Goal: Find specific page/section: Find specific page/section

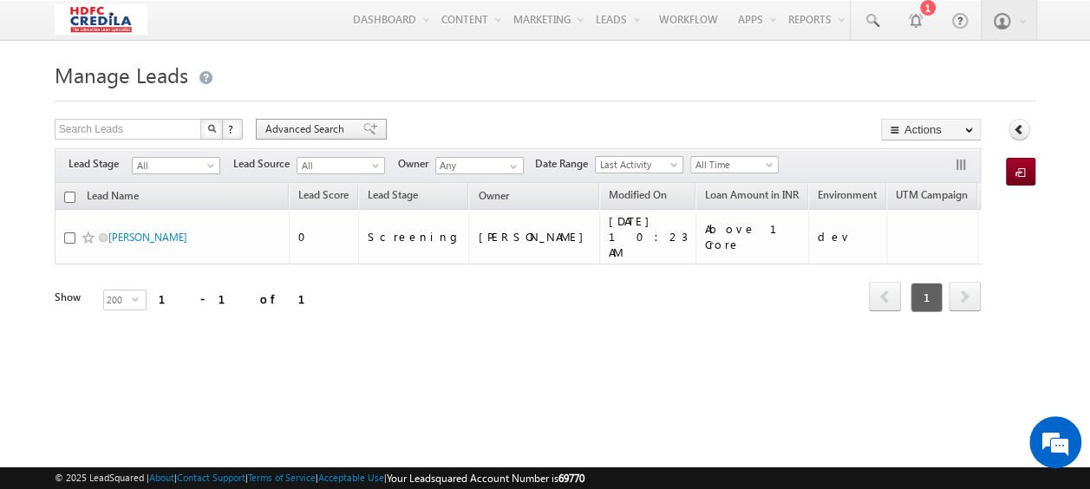
click at [348, 128] on div "Advanced Search" at bounding box center [321, 129] width 131 height 21
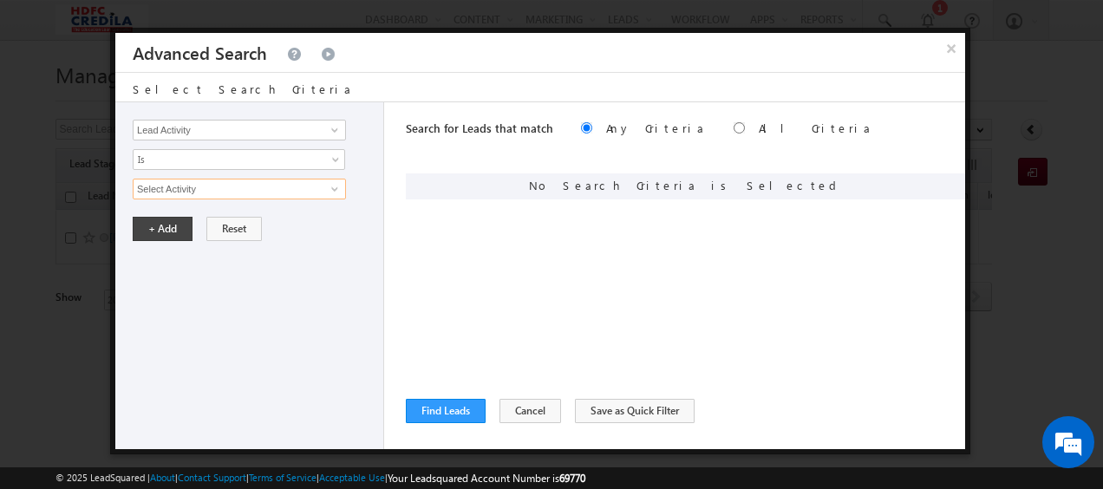
click at [255, 191] on input "Select Activity" at bounding box center [239, 189] width 213 height 21
click at [337, 186] on span at bounding box center [335, 189] width 14 height 14
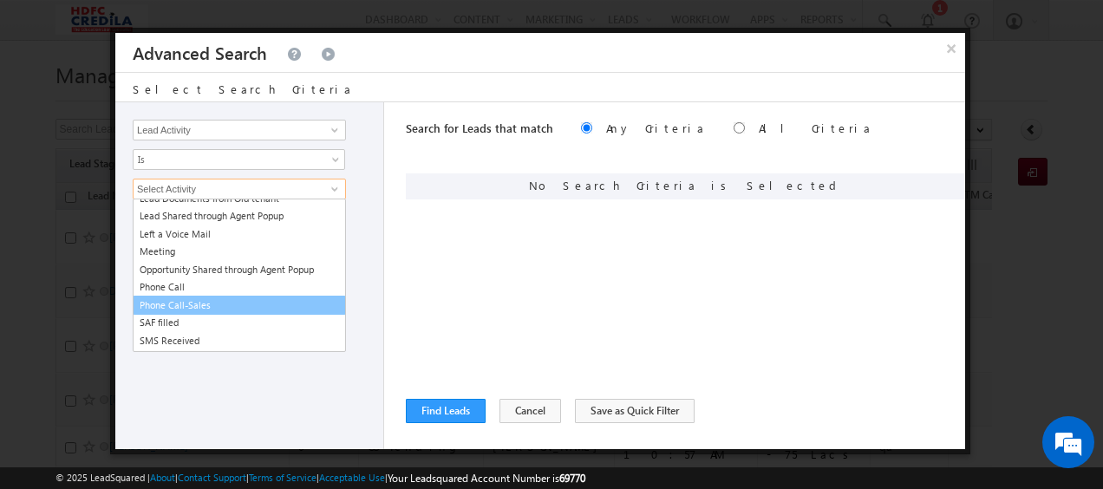
scroll to position [924, 0]
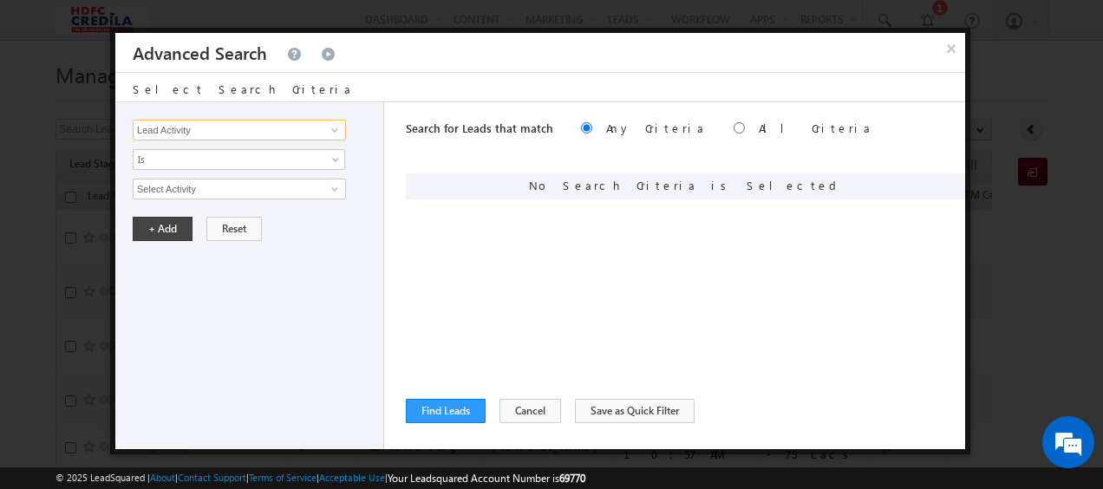
click at [320, 122] on input "Lead Activity" at bounding box center [239, 130] width 213 height 21
click at [320, 127] on input "Lead Activity" at bounding box center [239, 130] width 213 height 21
click at [343, 132] on input "Lead Activity" at bounding box center [239, 130] width 213 height 21
click at [329, 127] on span at bounding box center [335, 130] width 14 height 14
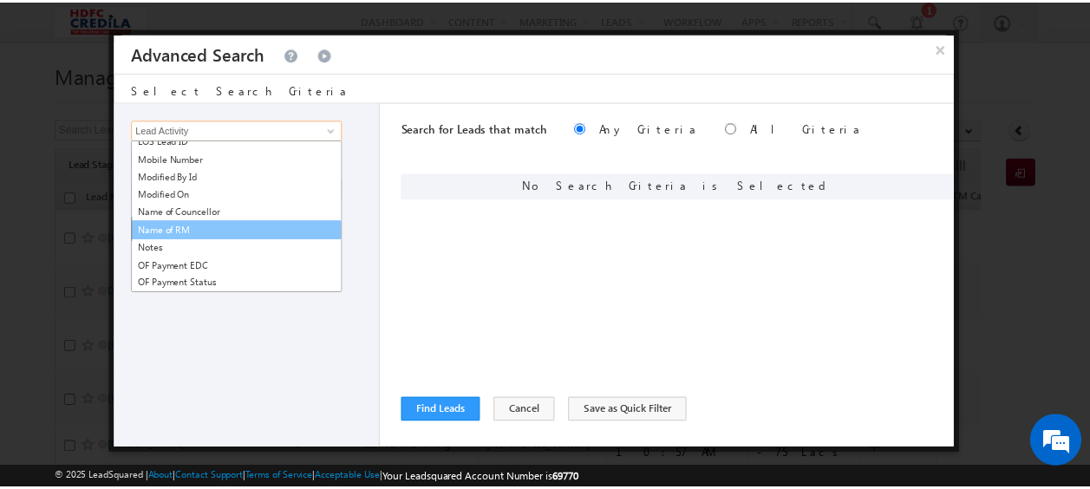
scroll to position [1217, 0]
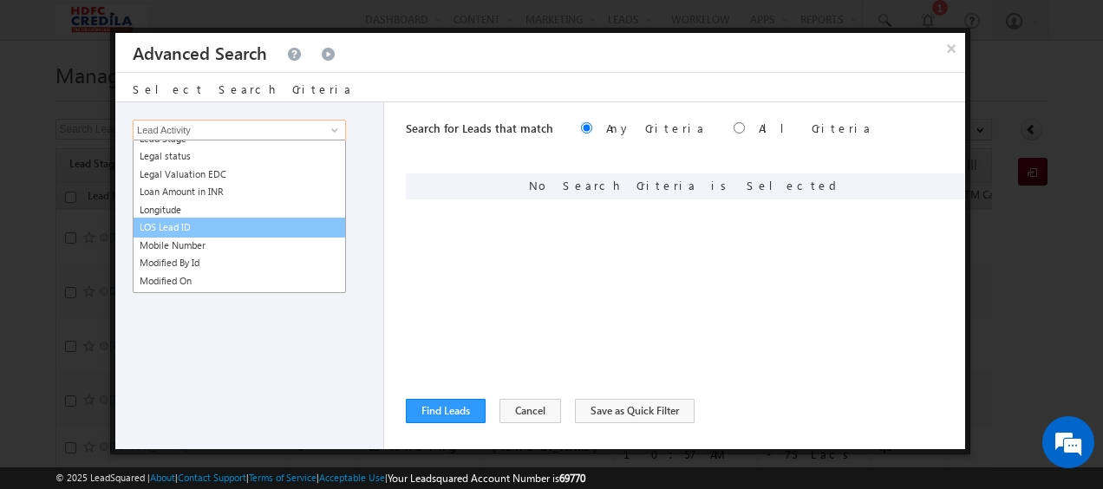
click at [241, 220] on link "LOS Lead ID" at bounding box center [239, 228] width 213 height 20
type input "LOS Lead ID"
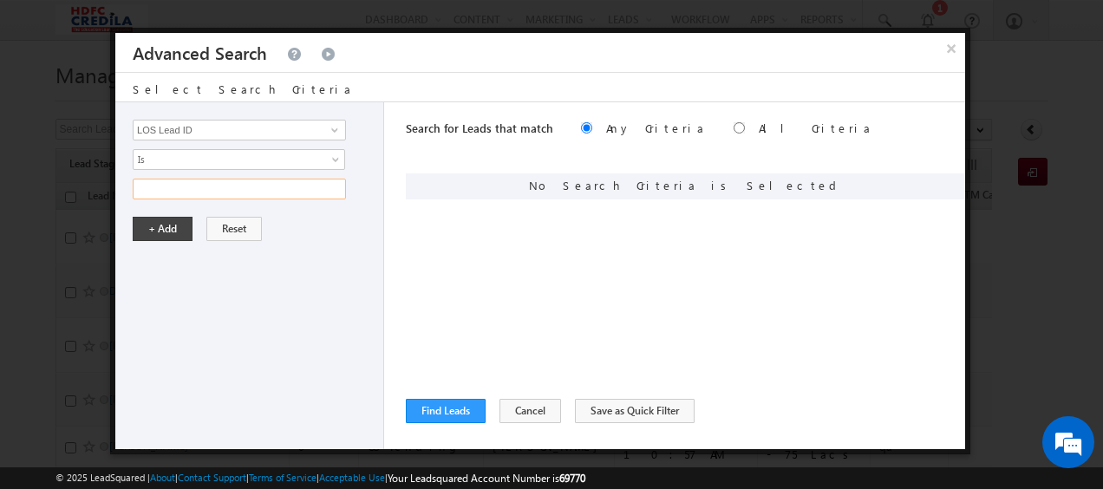
click at [268, 187] on input "text" at bounding box center [239, 189] width 213 height 21
paste input "L250730000008"
type input "L250730000008"
click at [168, 222] on button "+ Add" at bounding box center [163, 229] width 60 height 24
click at [440, 410] on button "Find Leads" at bounding box center [446, 411] width 80 height 24
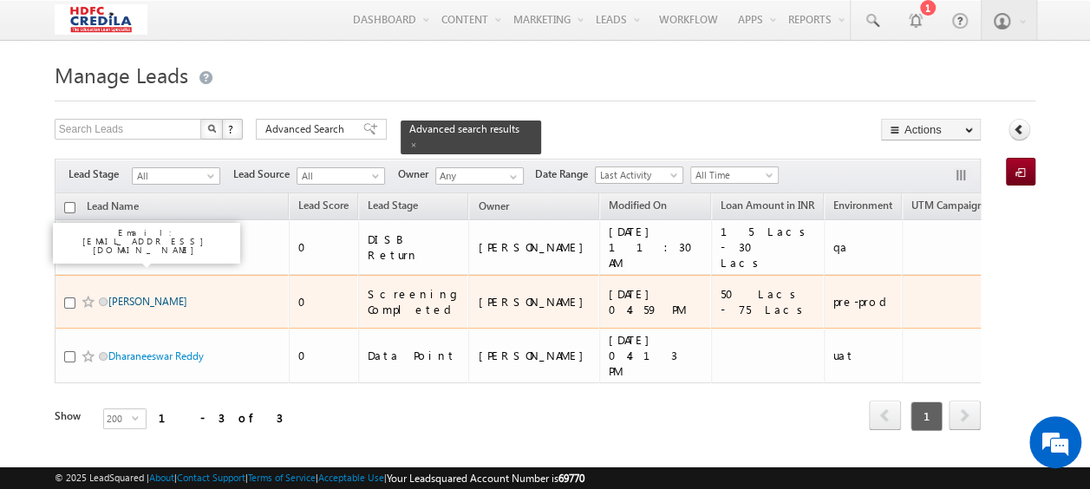
click at [146, 295] on link "[PERSON_NAME]" at bounding box center [147, 301] width 79 height 13
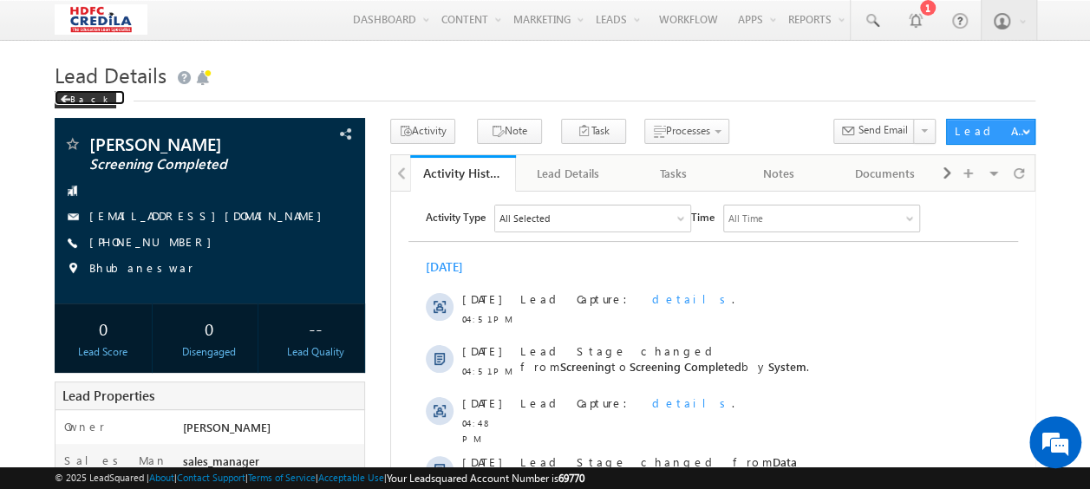
drag, startPoint x: 88, startPoint y: 98, endPoint x: 140, endPoint y: 94, distance: 51.3
click at [88, 98] on div "Back" at bounding box center [86, 99] width 62 height 17
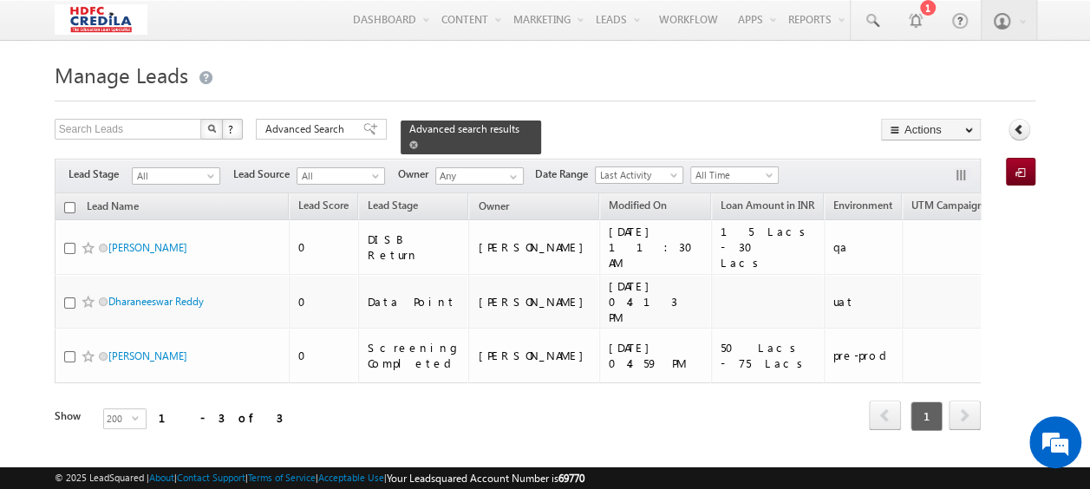
click at [418, 140] on span at bounding box center [413, 144] width 9 height 9
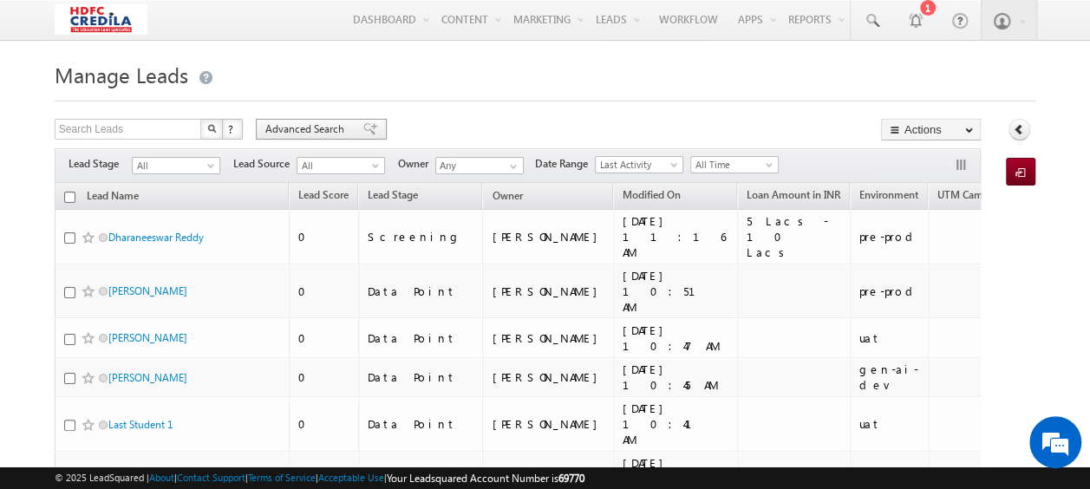
click at [328, 127] on span "Advanced Search" at bounding box center [307, 129] width 84 height 16
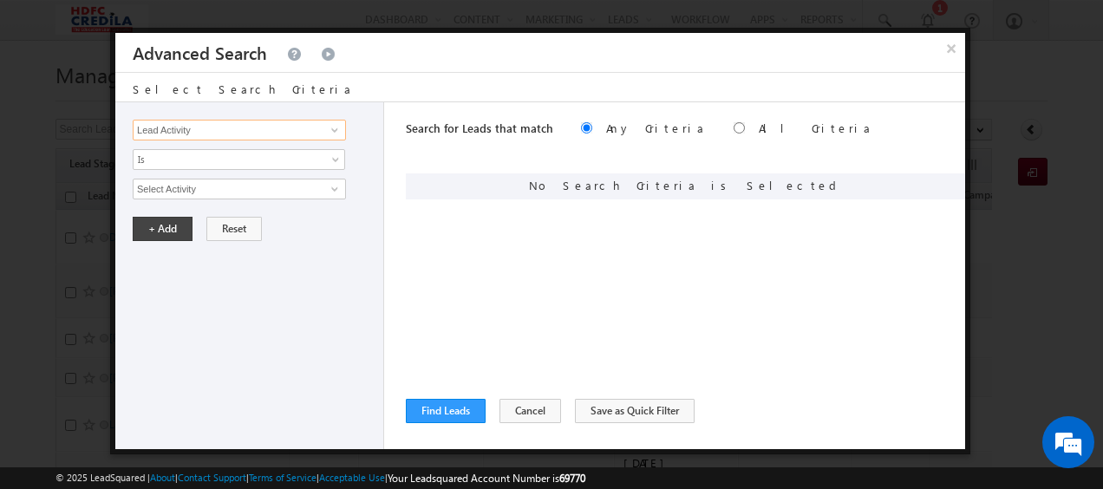
click at [270, 128] on input "Lead Activity" at bounding box center [239, 130] width 213 height 21
click at [321, 133] on input "Lead Activity" at bounding box center [239, 130] width 213 height 21
click at [333, 126] on span at bounding box center [335, 130] width 14 height 14
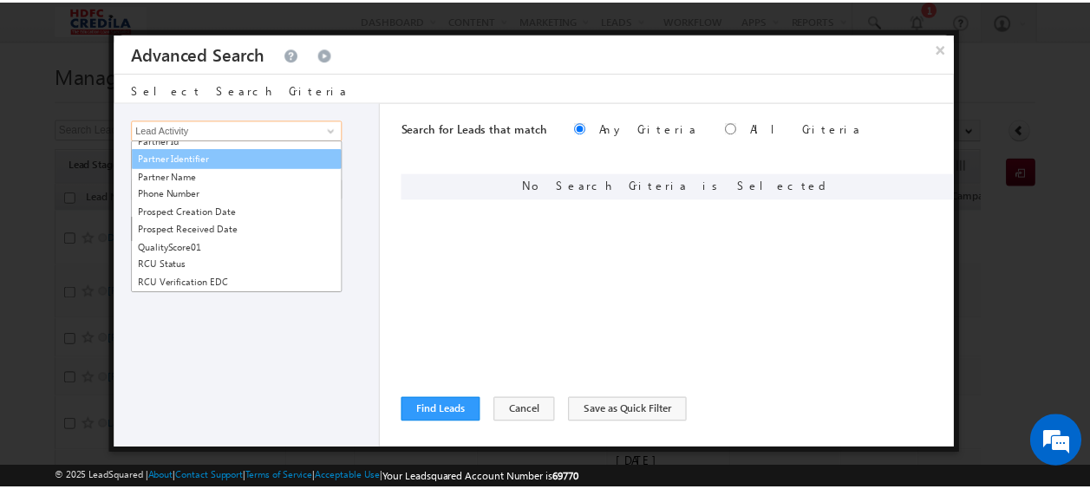
scroll to position [1275, 0]
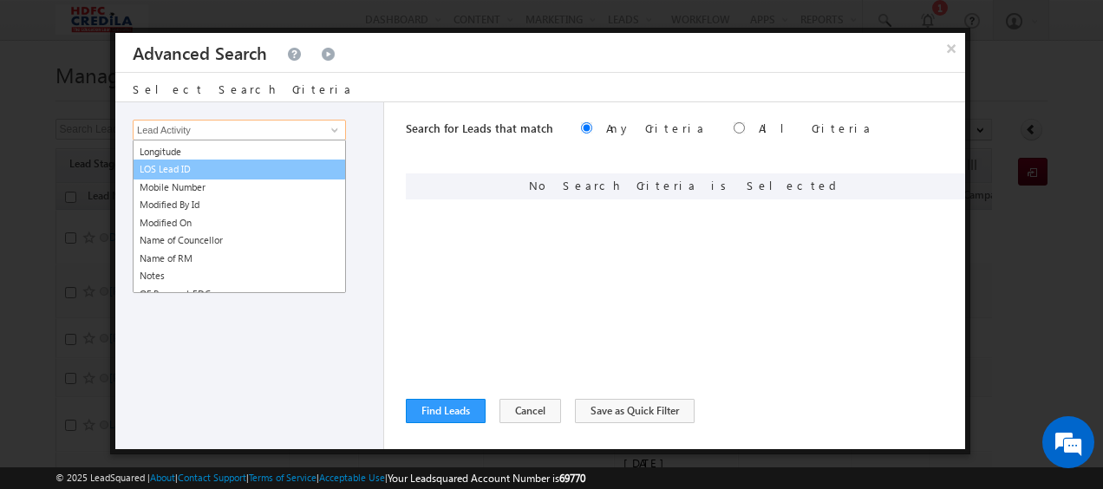
click at [215, 166] on link "LOS Lead ID" at bounding box center [239, 170] width 213 height 20
type input "LOS Lead ID"
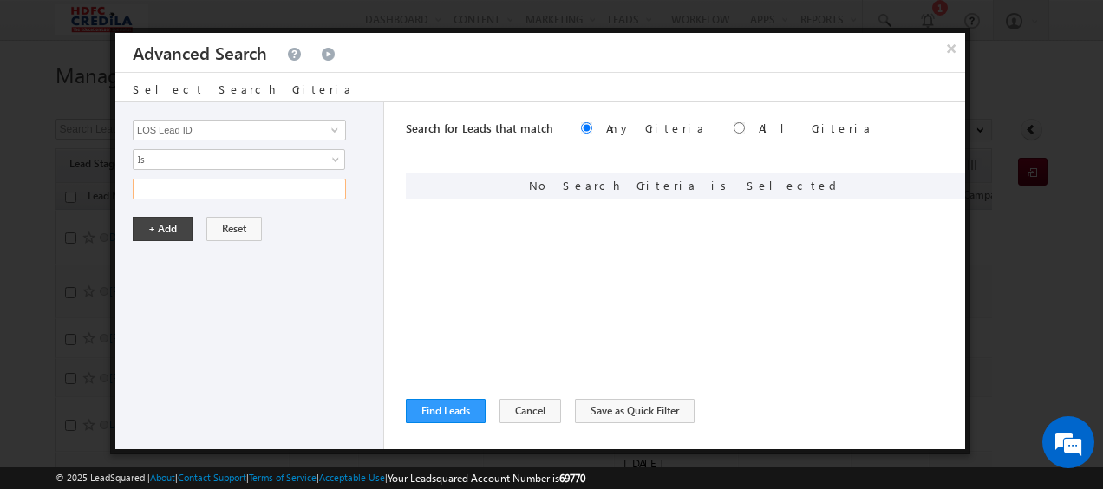
click at [220, 187] on input "text" at bounding box center [239, 189] width 213 height 21
paste input "L250820000002"
type input "L250820000002"
click at [166, 220] on button "+ Add" at bounding box center [163, 229] width 60 height 24
click at [454, 403] on button "Find Leads" at bounding box center [446, 411] width 80 height 24
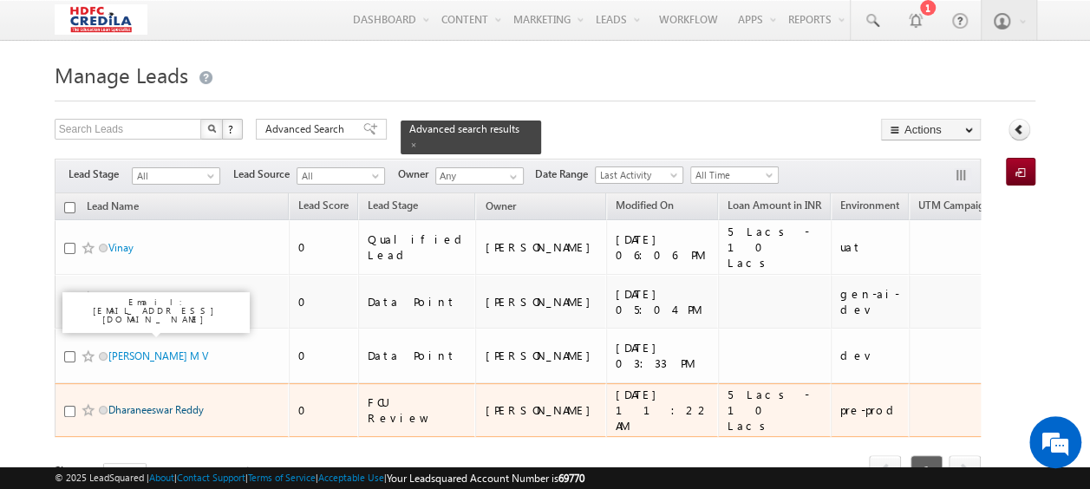
click at [147, 403] on link "Dharaneeswar Reddy" at bounding box center [155, 409] width 95 height 13
click at [160, 403] on link "Dharaneeswar Reddy" at bounding box center [155, 409] width 95 height 13
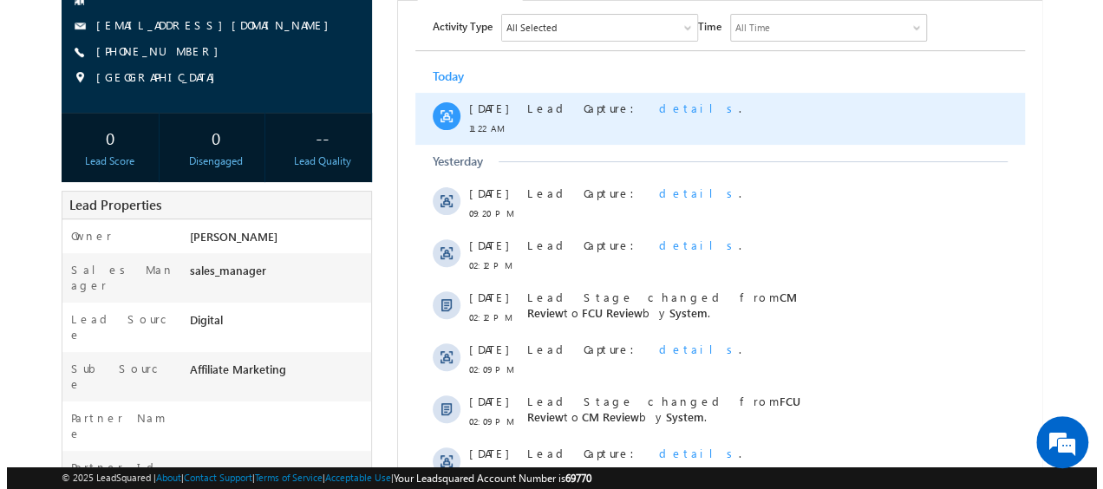
scroll to position [87, 0]
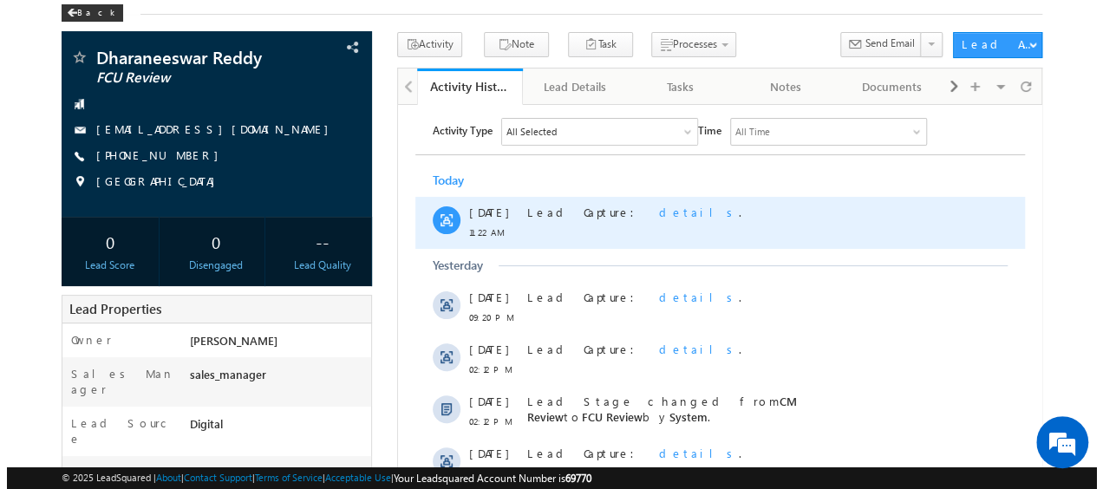
click at [658, 213] on span "details" at bounding box center [698, 211] width 80 height 15
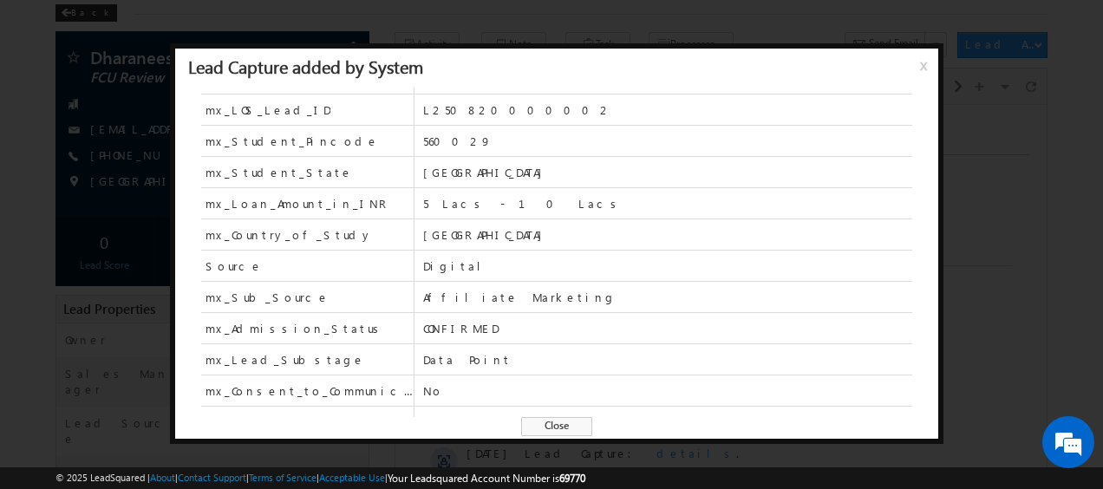
click at [920, 64] on span "x" at bounding box center [927, 71] width 14 height 31
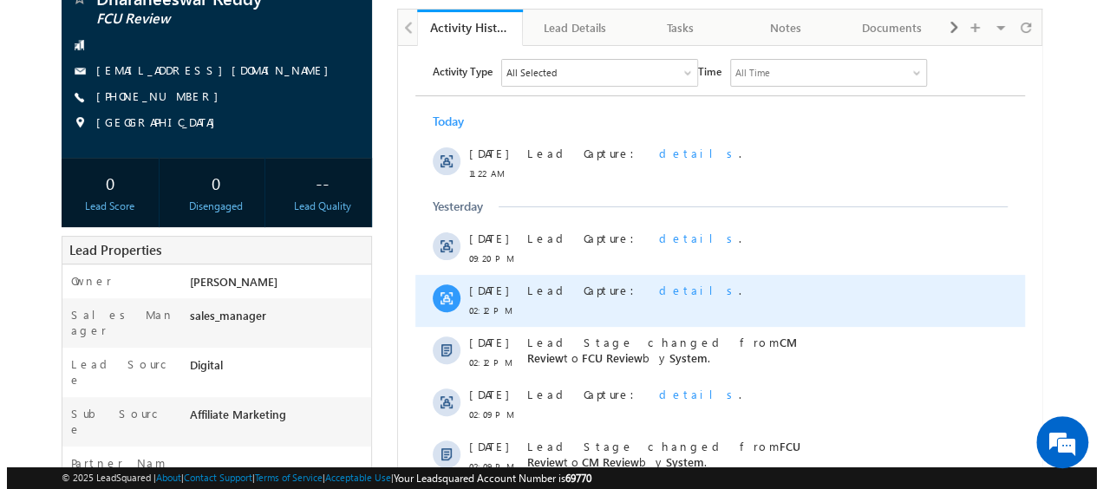
scroll to position [173, 0]
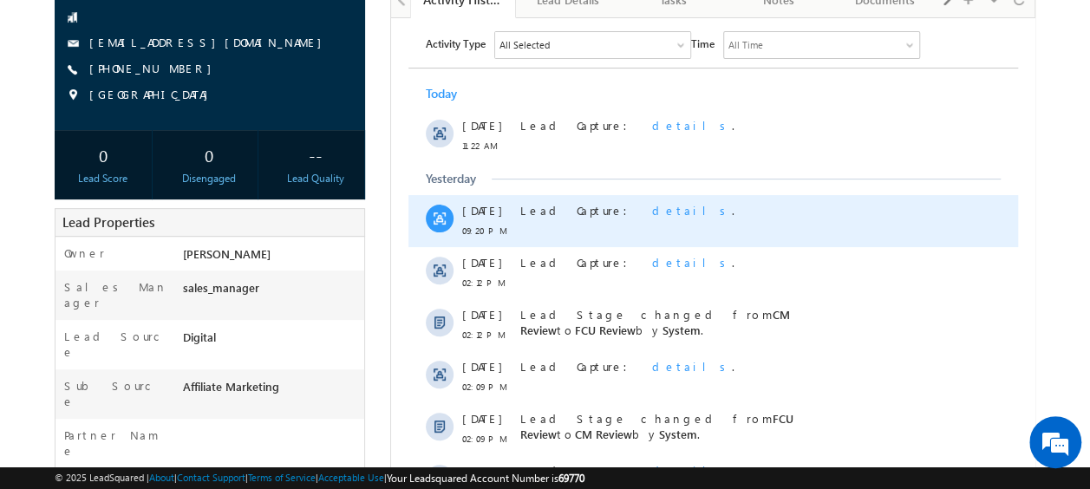
click at [651, 210] on span "details" at bounding box center [691, 209] width 80 height 15
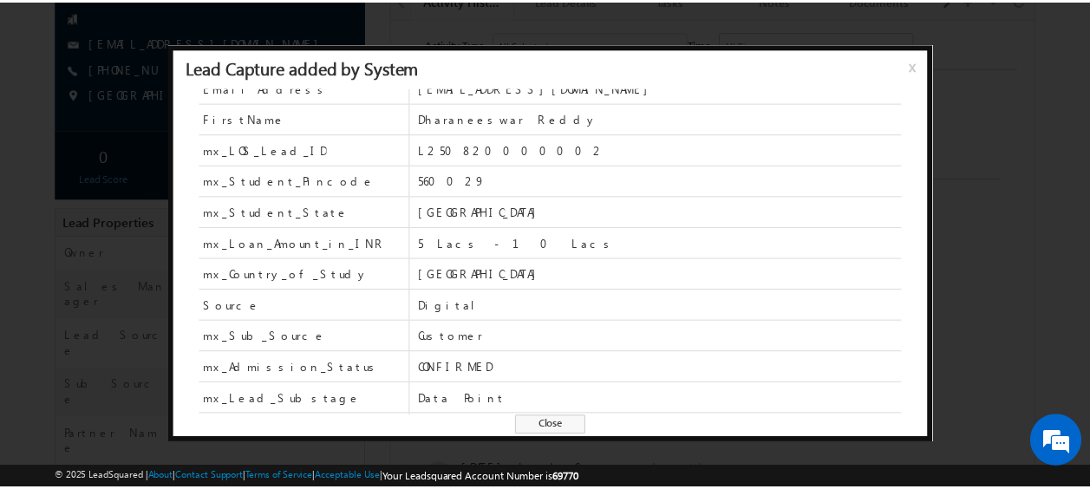
scroll to position [87, 0]
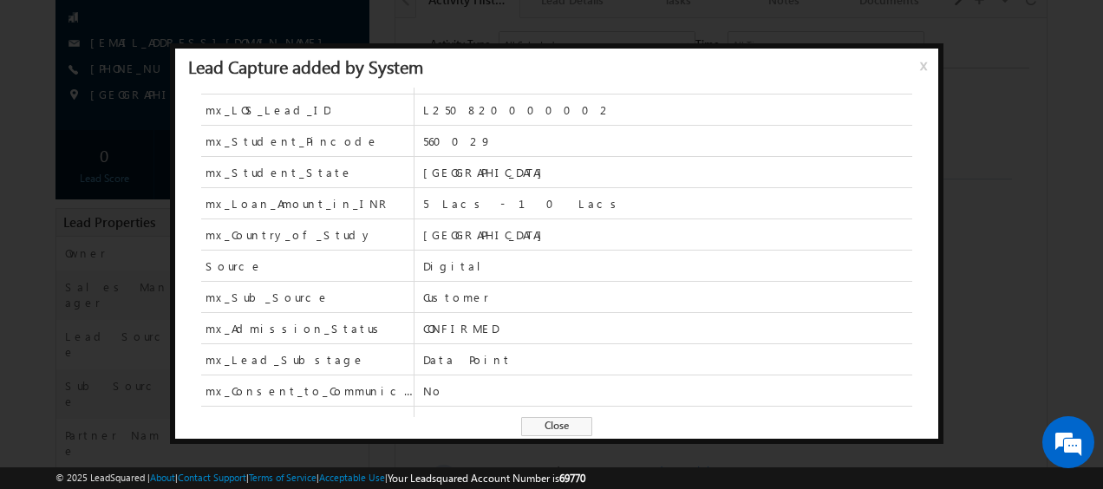
click at [921, 67] on span "x" at bounding box center [927, 71] width 14 height 31
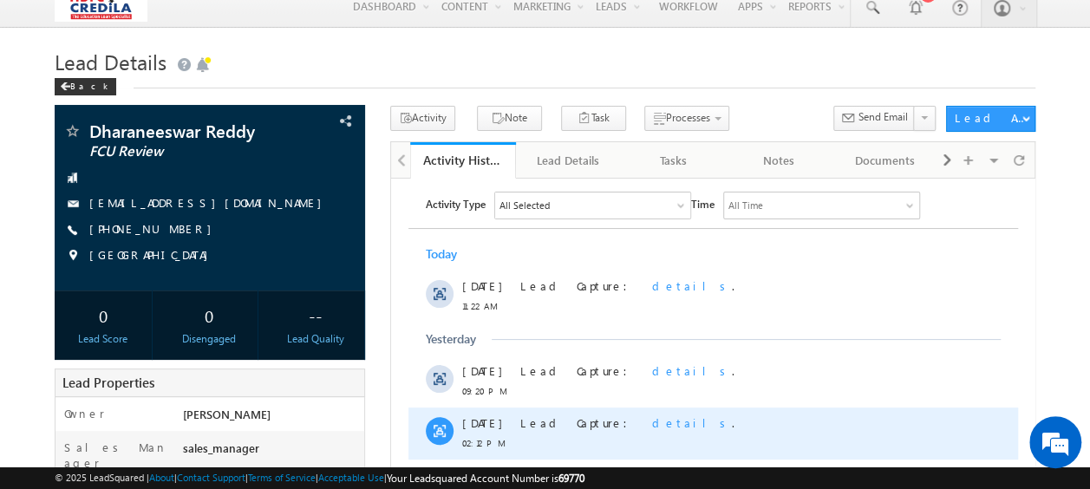
scroll to position [0, 0]
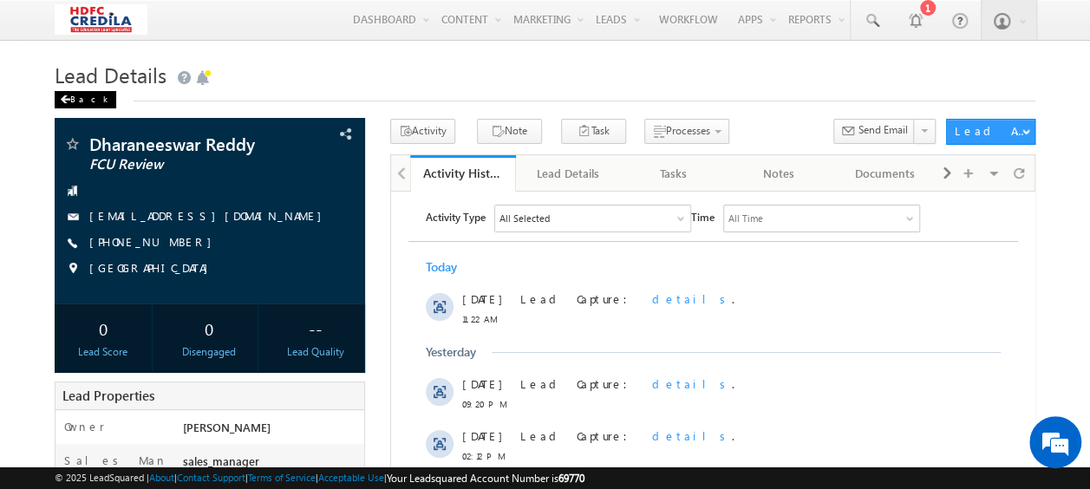
click at [88, 98] on div "Back" at bounding box center [86, 99] width 62 height 17
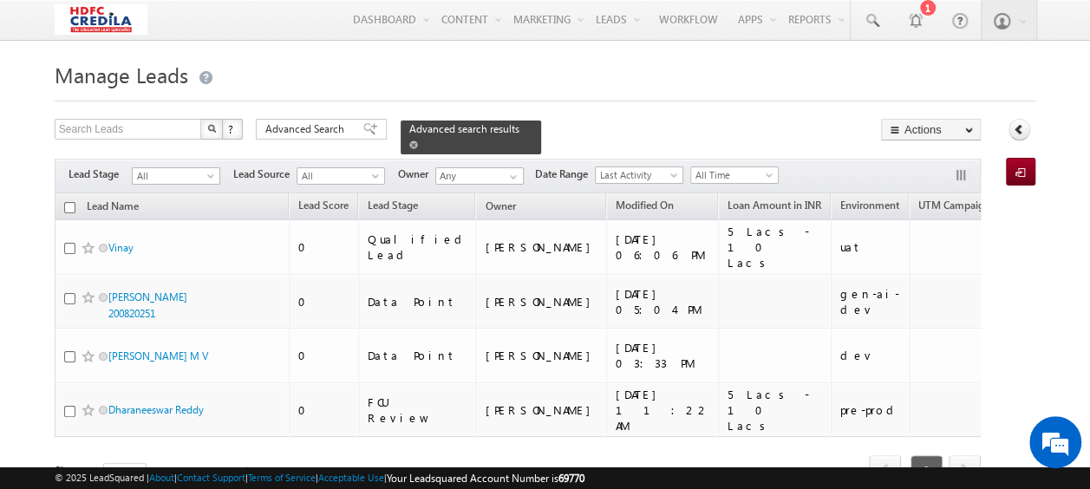
click at [418, 140] on span at bounding box center [413, 144] width 9 height 9
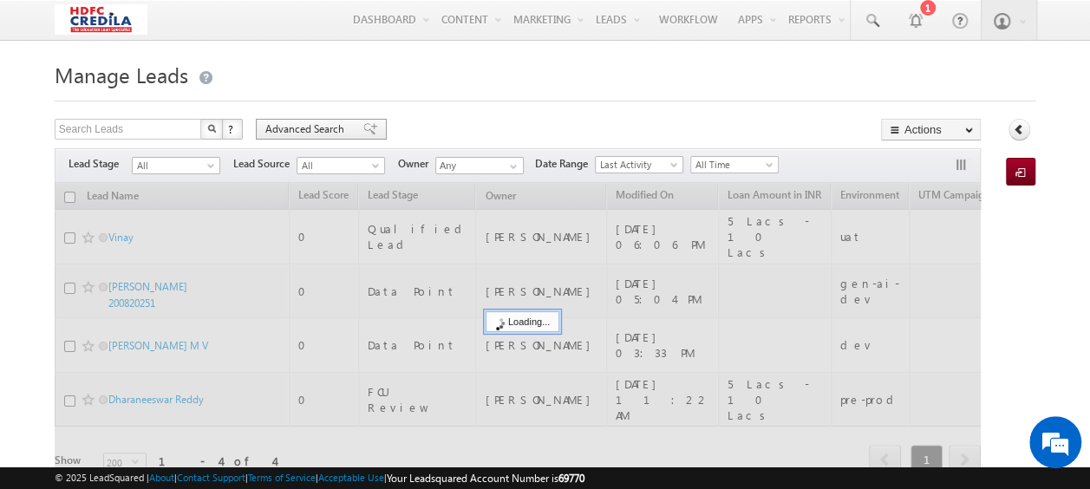
click at [363, 128] on span at bounding box center [370, 129] width 14 height 12
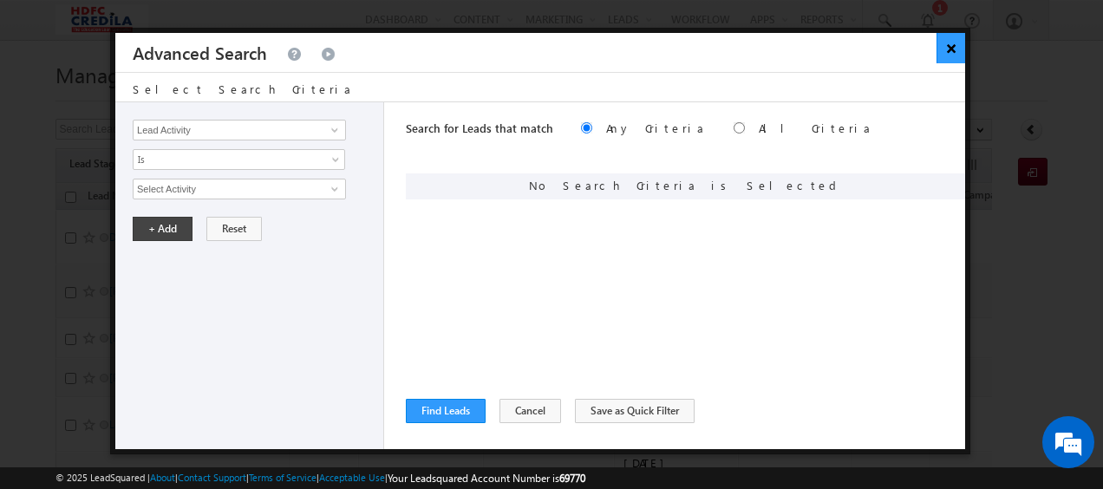
click at [949, 48] on button "×" at bounding box center [950, 48] width 29 height 30
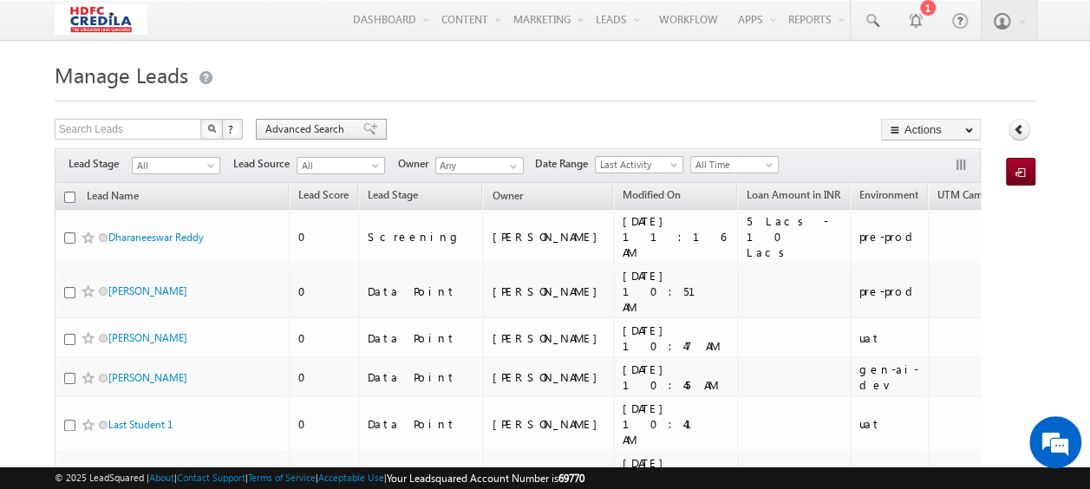
click at [347, 132] on span "Advanced Search" at bounding box center [307, 129] width 84 height 16
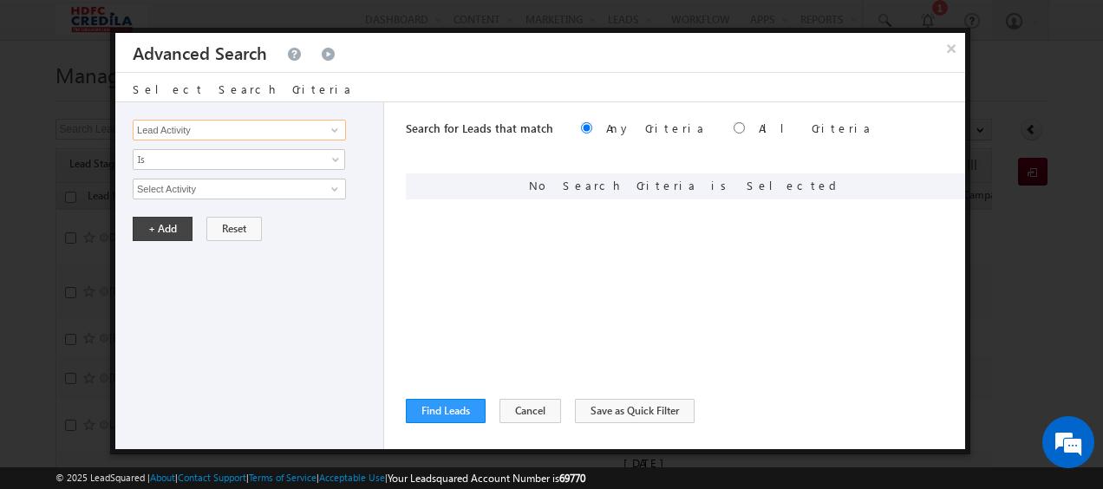
drag, startPoint x: 248, startPoint y: 127, endPoint x: 292, endPoint y: 128, distance: 44.2
click at [248, 127] on input "Lead Activity" at bounding box center [239, 130] width 213 height 21
click at [326, 132] on link at bounding box center [333, 129] width 22 height 17
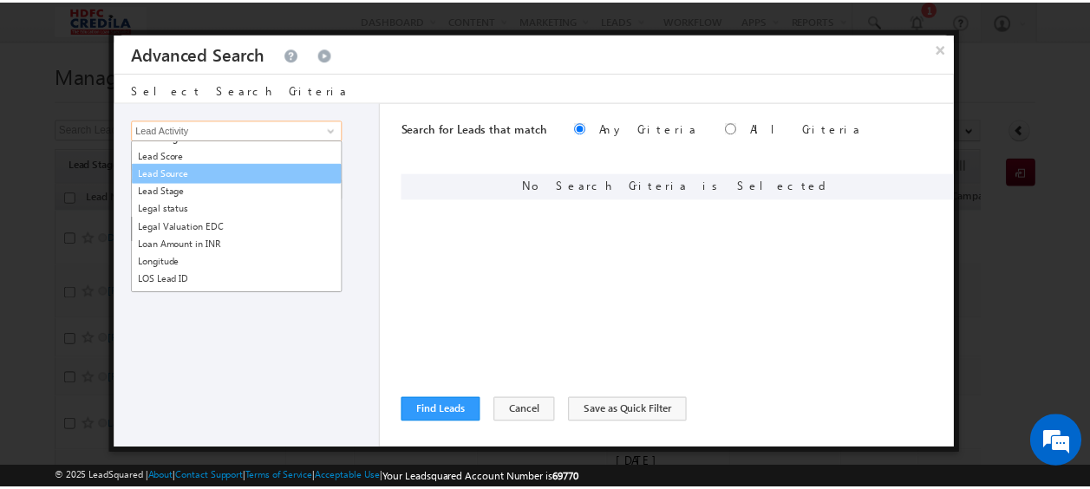
scroll to position [1188, 0]
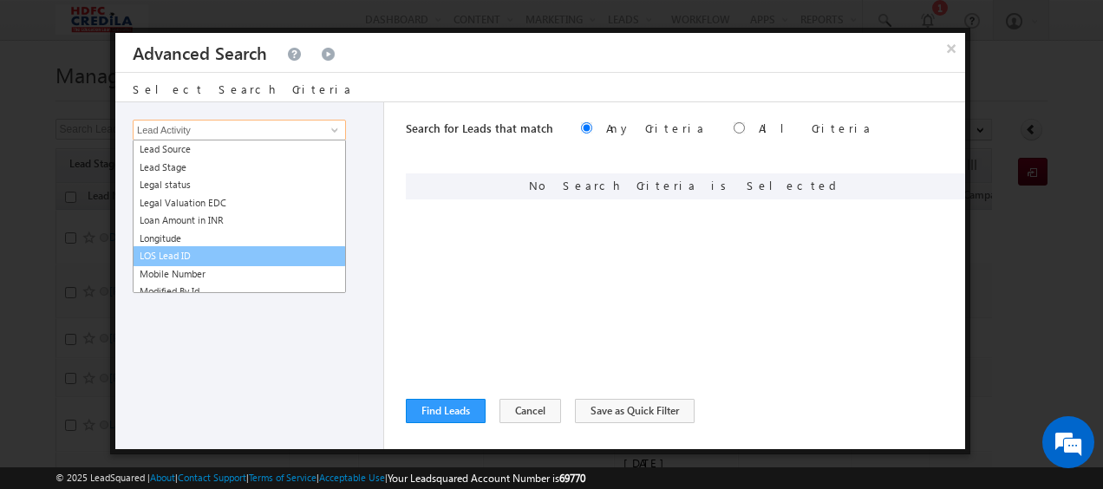
click at [192, 249] on link "LOS Lead ID" at bounding box center [239, 256] width 213 height 20
type input "LOS Lead ID"
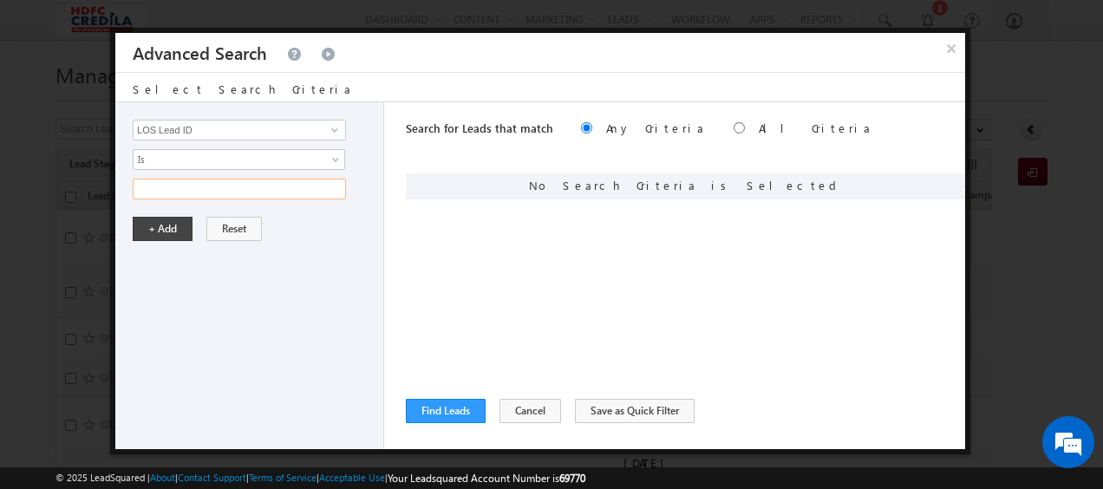
click at [206, 194] on input "text" at bounding box center [239, 189] width 213 height 21
paste input "L250806000008"
type input "L250806000008"
click at [159, 219] on button "+ Add" at bounding box center [163, 229] width 60 height 24
click at [452, 406] on button "Find Leads" at bounding box center [446, 411] width 80 height 24
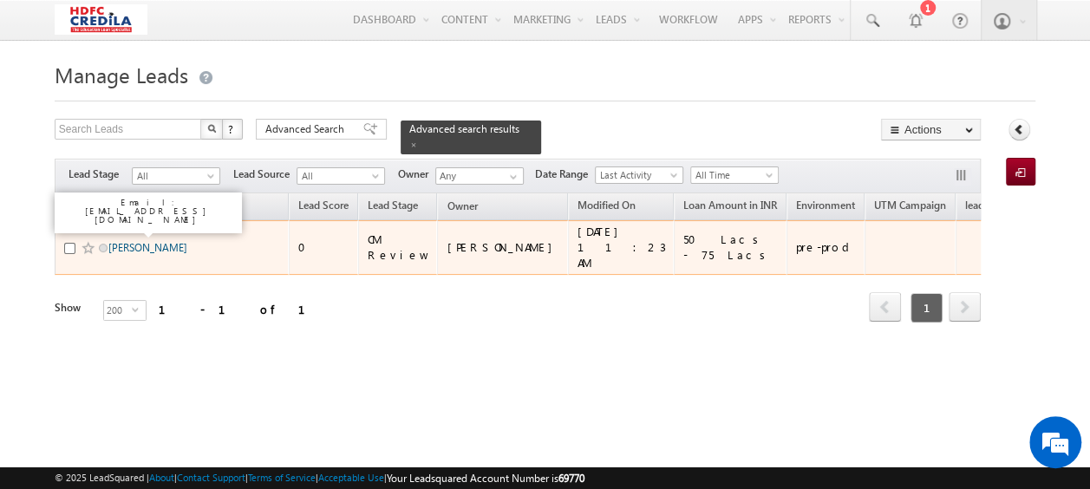
click at [158, 241] on link "[PERSON_NAME]" at bounding box center [147, 247] width 79 height 13
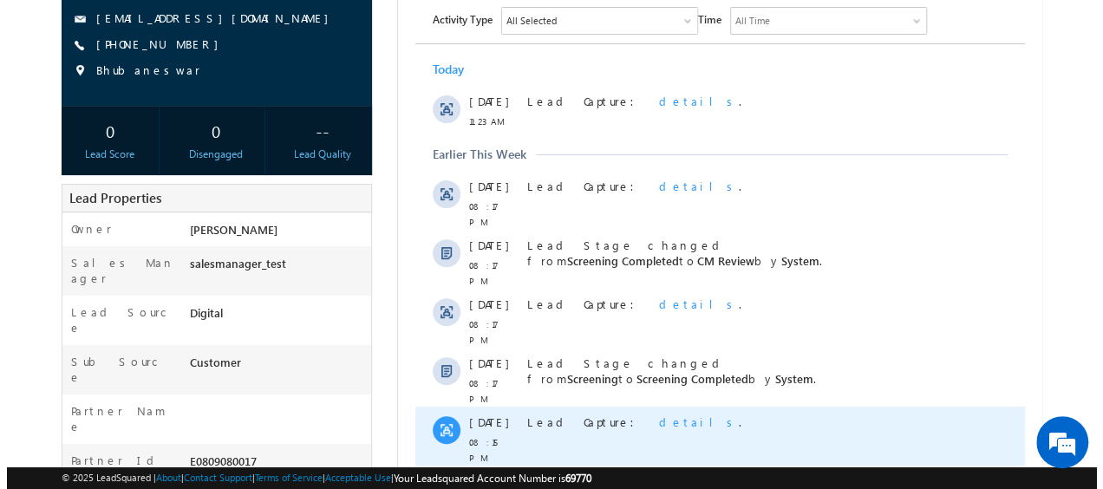
scroll to position [173, 0]
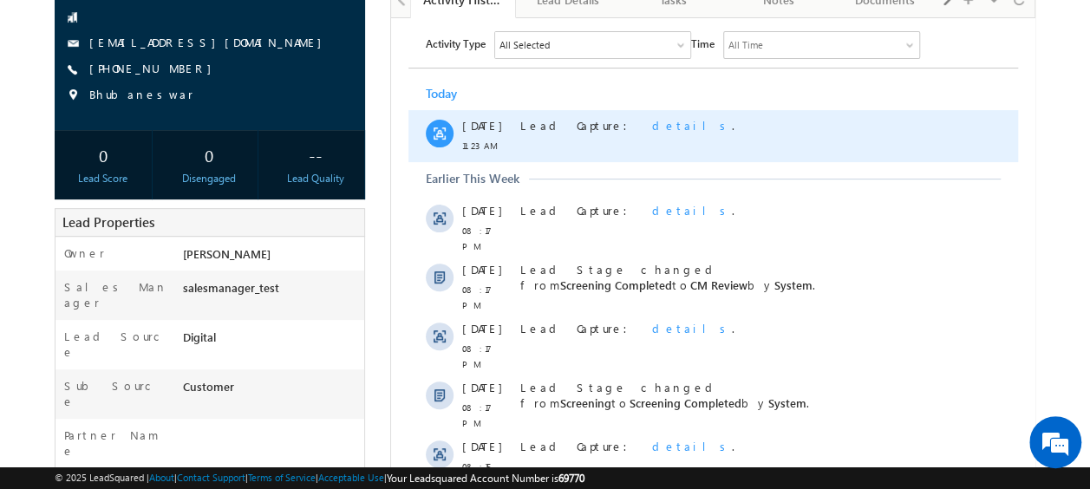
click at [651, 127] on span "details" at bounding box center [691, 124] width 80 height 15
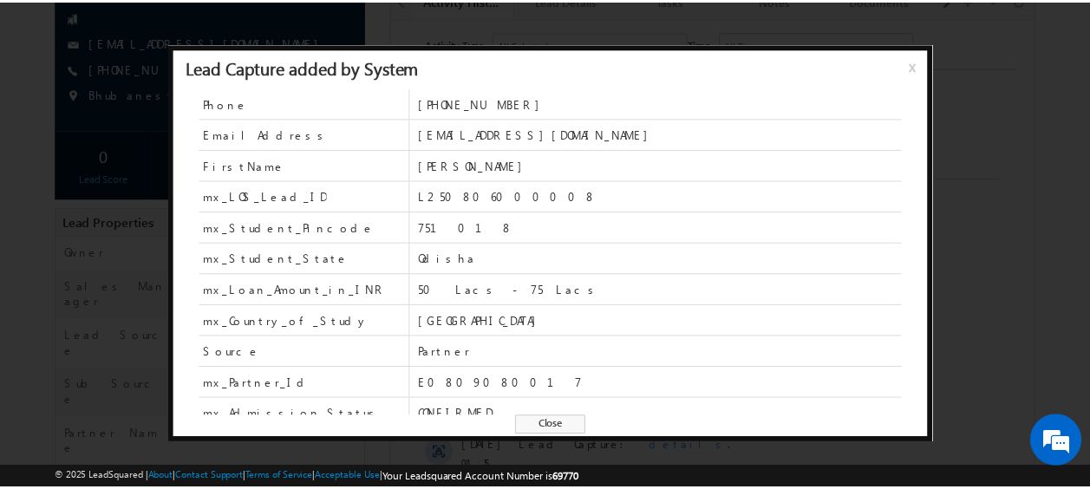
scroll to position [87, 0]
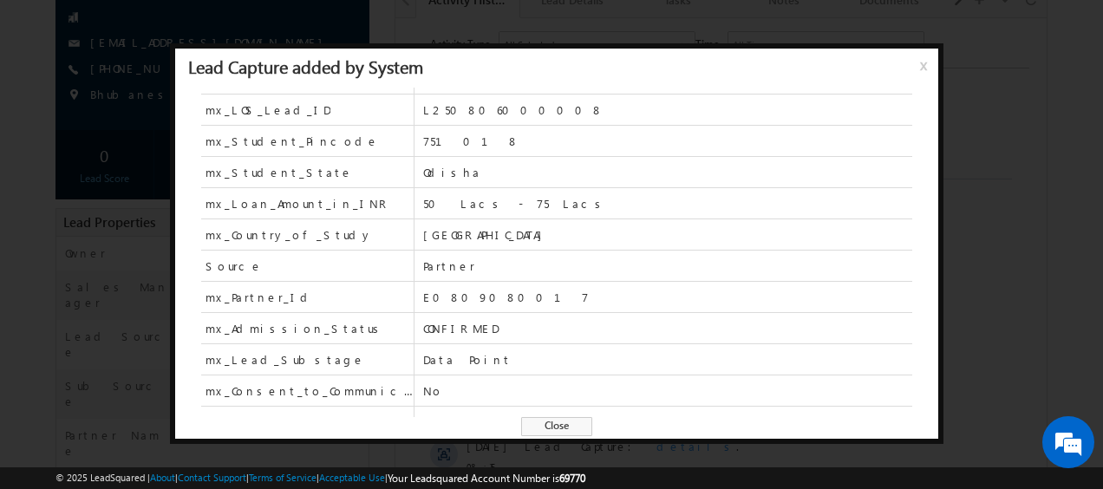
click at [1022, 229] on div at bounding box center [551, 244] width 1103 height 489
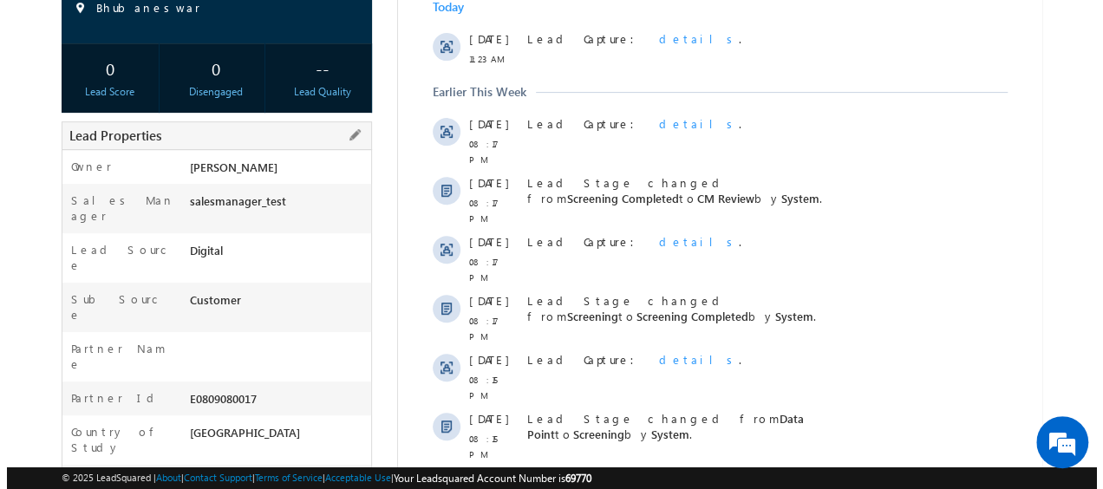
scroll to position [173, 0]
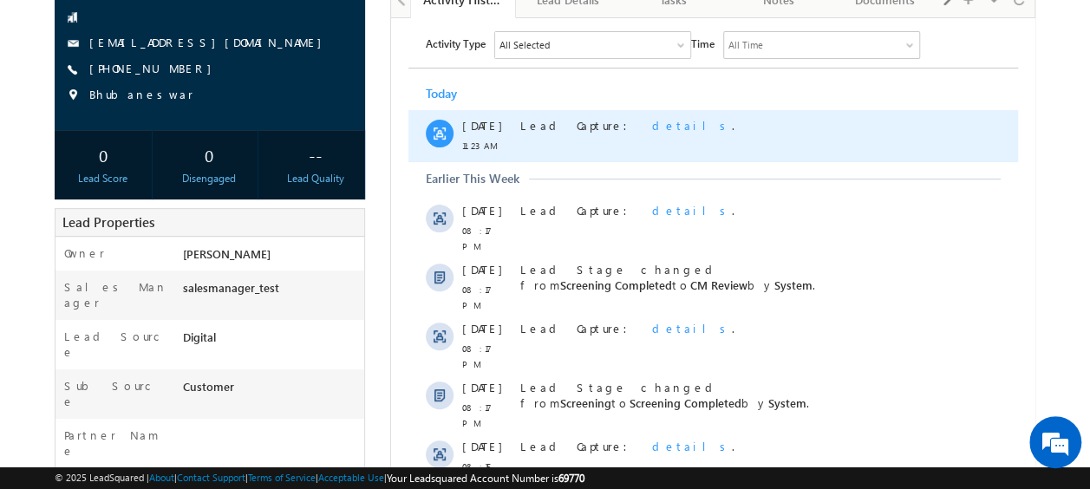
click at [651, 125] on span "details" at bounding box center [691, 124] width 80 height 15
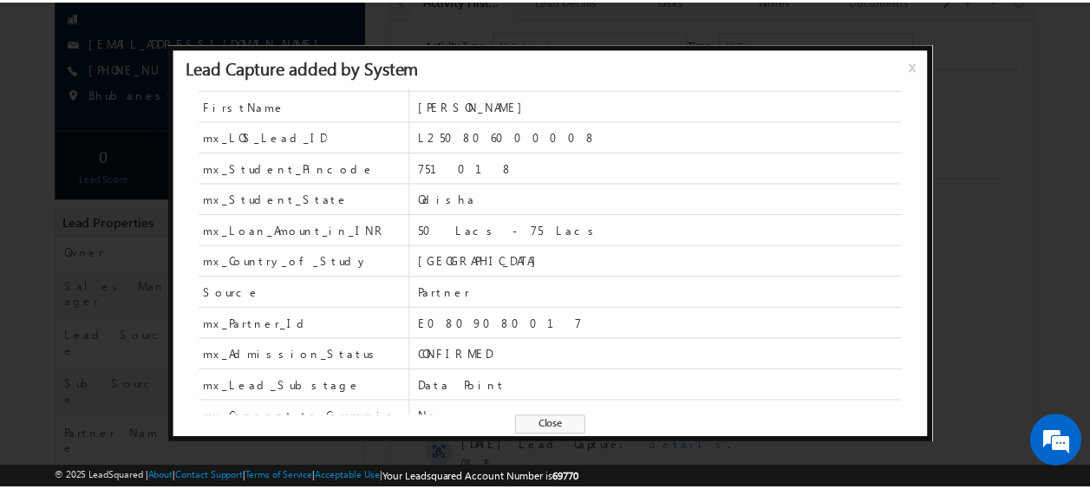
scroll to position [87, 0]
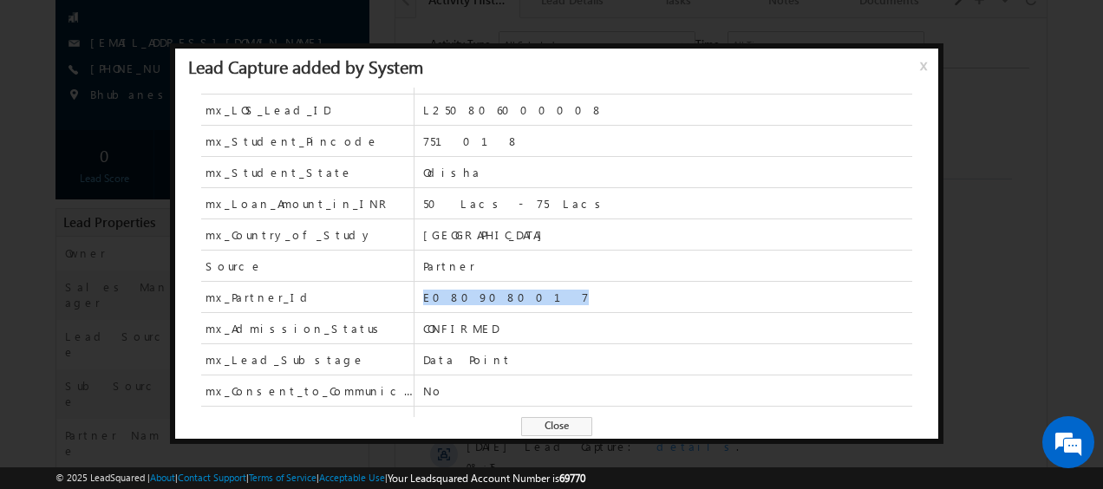
drag, startPoint x: 422, startPoint y: 294, endPoint x: 505, endPoint y: 303, distance: 82.8
click at [505, 303] on span "E0809080017" at bounding box center [667, 297] width 489 height 30
click at [924, 64] on span "x" at bounding box center [927, 71] width 14 height 31
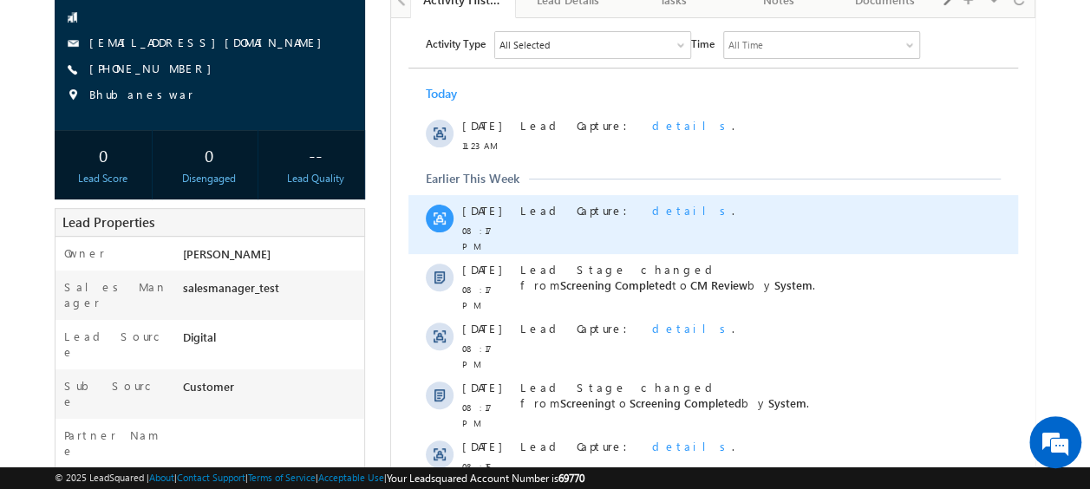
click at [651, 206] on span "details" at bounding box center [691, 209] width 80 height 15
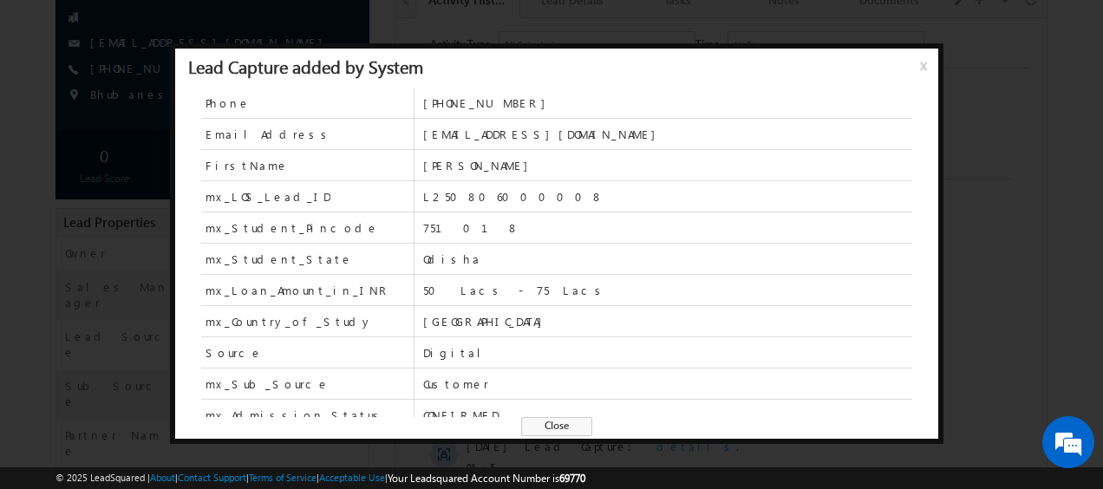
click at [924, 62] on span "x" at bounding box center [927, 71] width 14 height 31
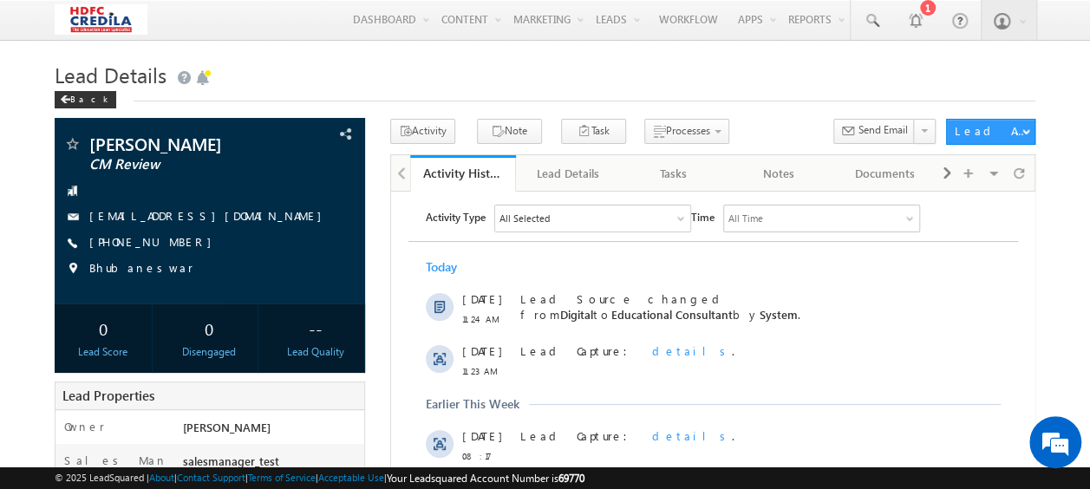
click at [373, 84] on h1 "Lead Details" at bounding box center [545, 73] width 980 height 34
